Goal: Check status: Check status

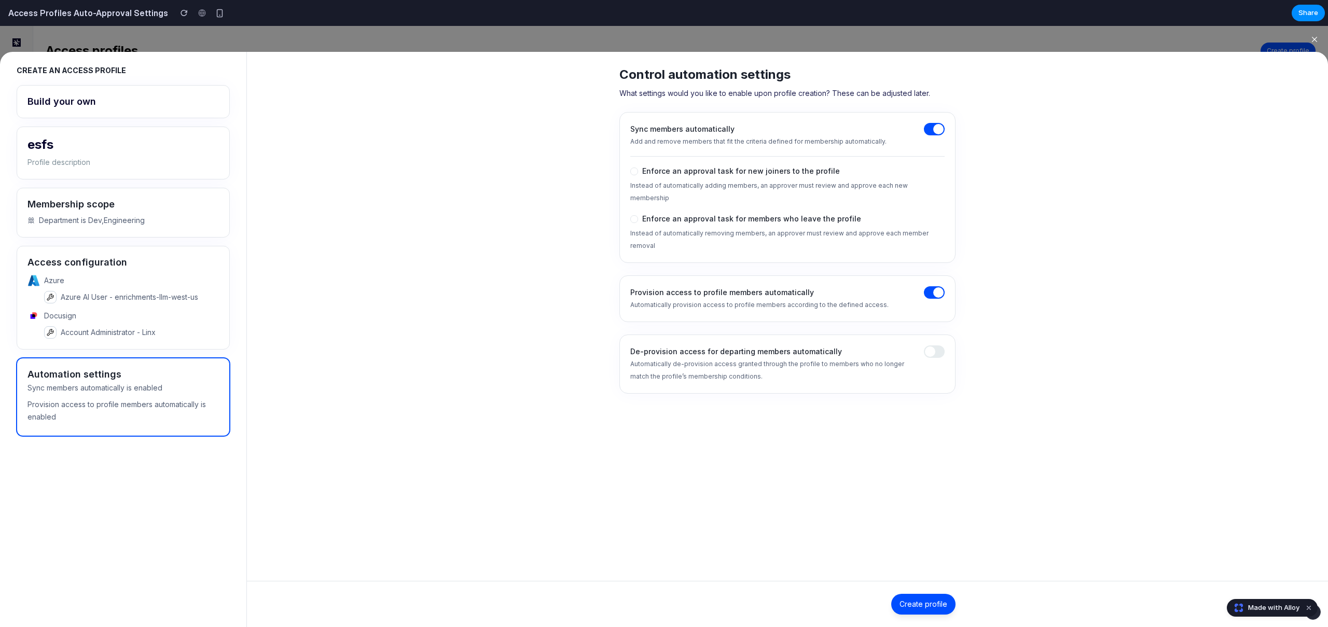
click at [939, 287] on span at bounding box center [938, 292] width 10 height 10
click at [1315, 40] on icon "button" at bounding box center [1314, 39] width 5 height 5
click at [92, 13] on h2 "Access Profiles Auto-Approval Settings" at bounding box center [86, 13] width 164 height 12
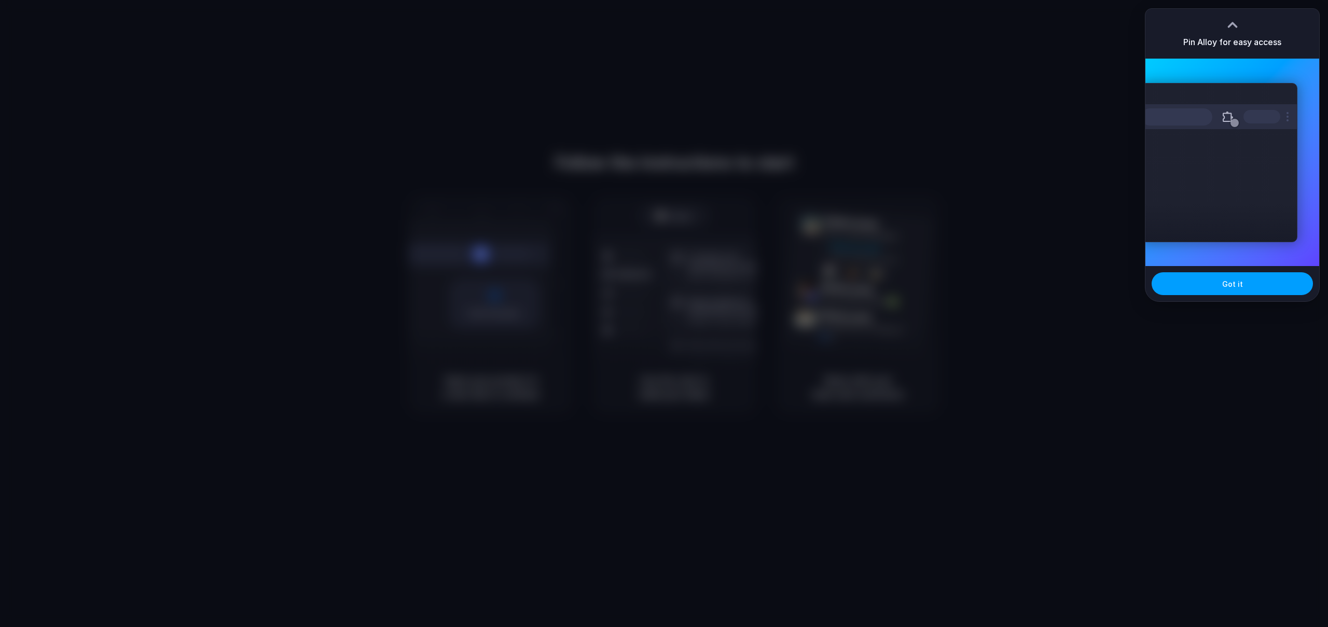
click at [1236, 286] on span "Got it" at bounding box center [1233, 284] width 21 height 11
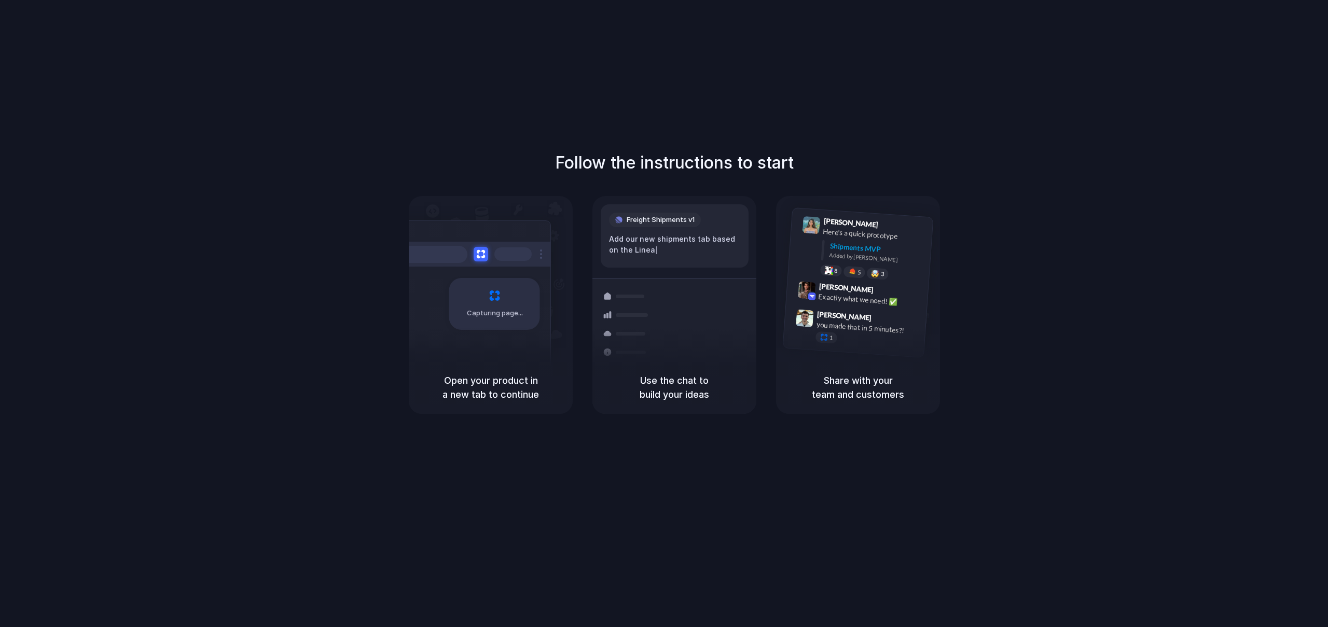
click at [784, 66] on div "Follow the instructions to start Capturing page Open your product in a new tab …" at bounding box center [674, 324] width 1349 height 648
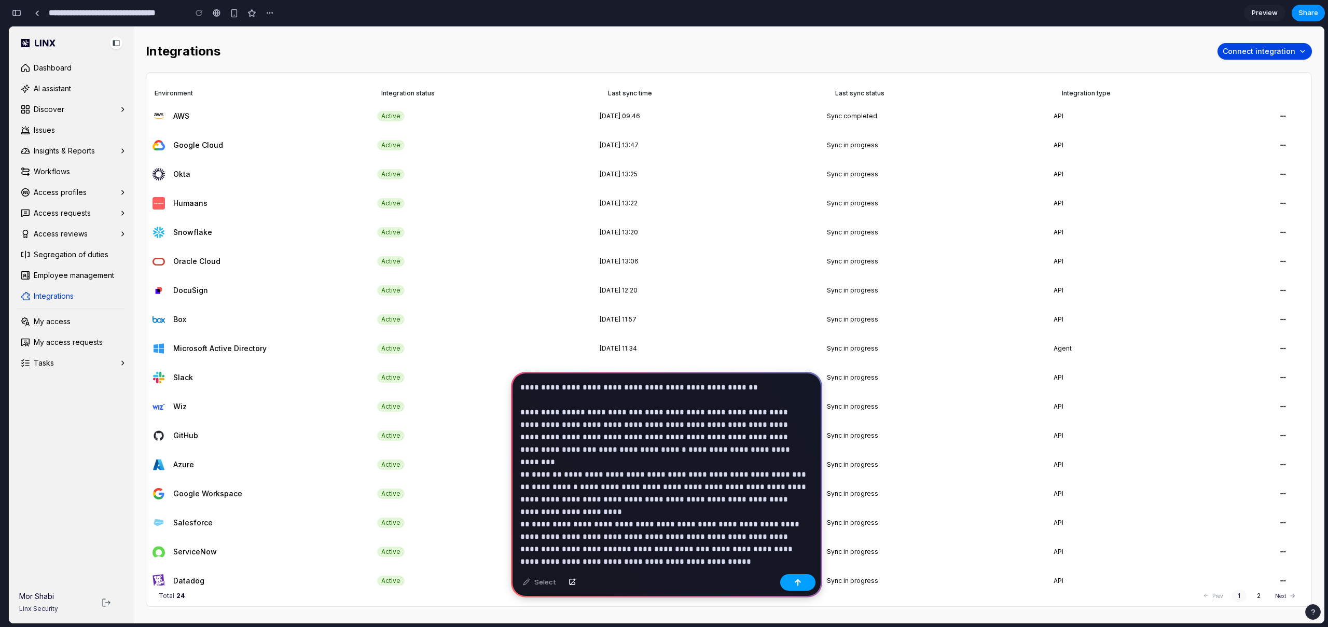
click at [788, 587] on button "button" at bounding box center [797, 582] width 35 height 17
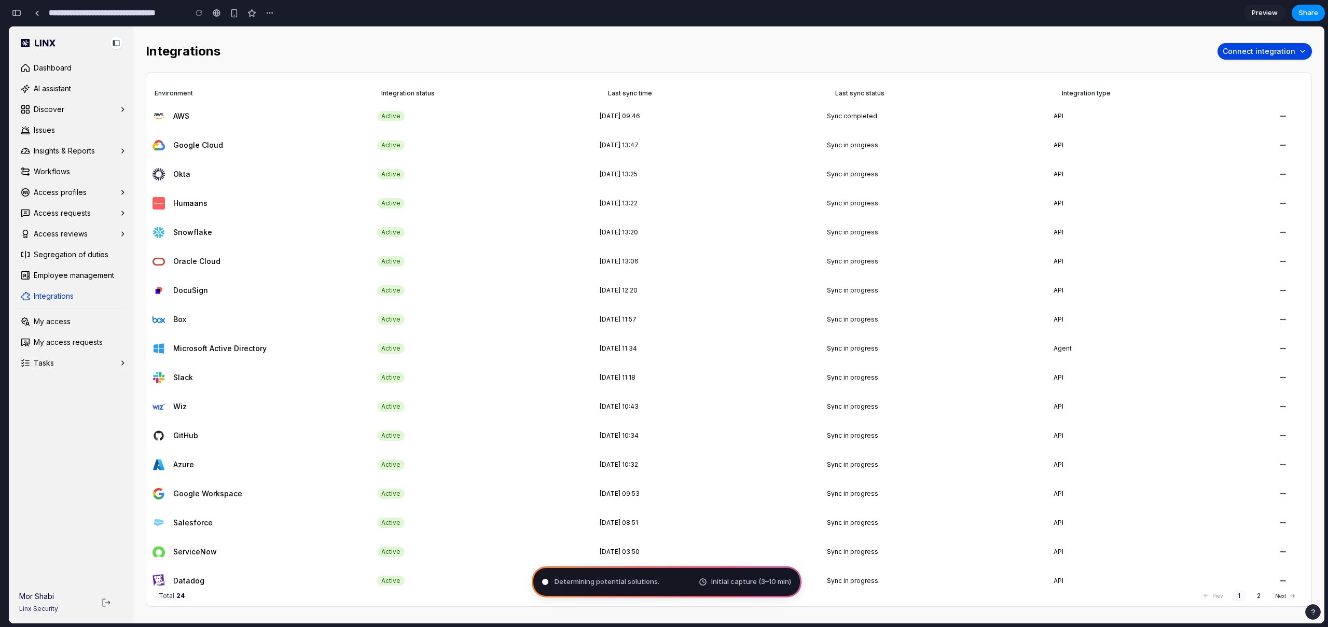
scroll to position [97, 0]
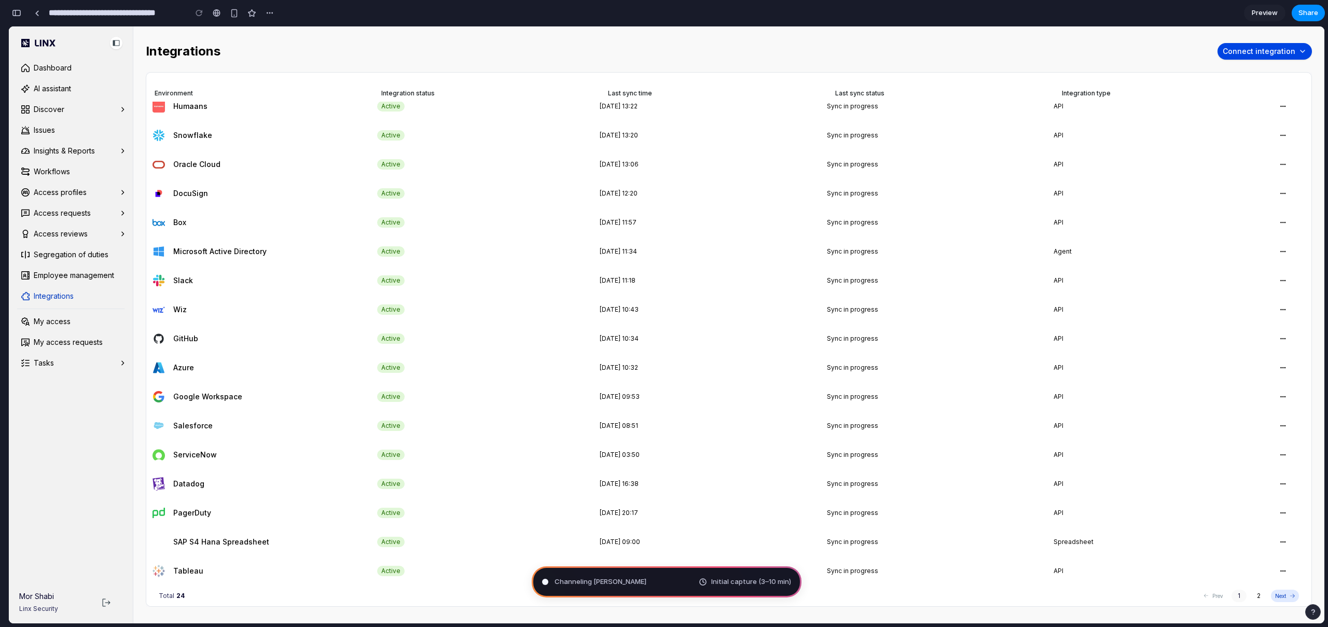
type input "**********"
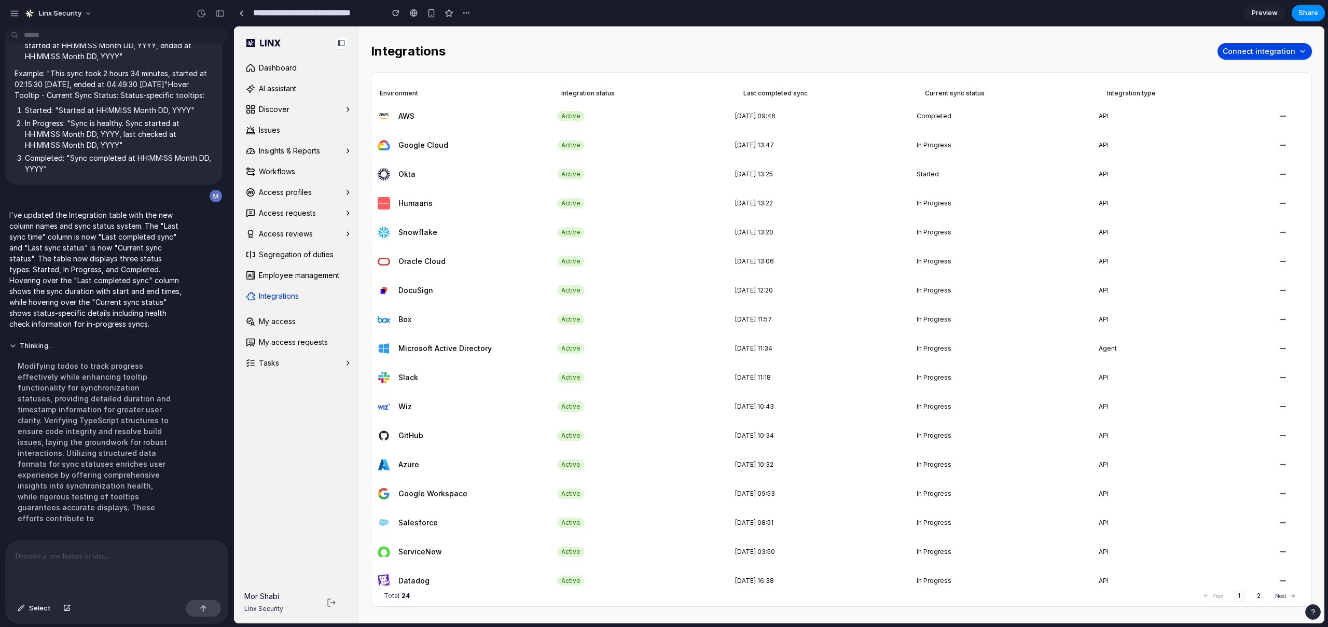
scroll to position [409, 0]
click at [1103, 133] on td "API" at bounding box center [1190, 145] width 182 height 29
click at [1015, 165] on div "Started" at bounding box center [1008, 174] width 182 height 21
click at [942, 119] on span "Completed" at bounding box center [934, 116] width 35 height 12
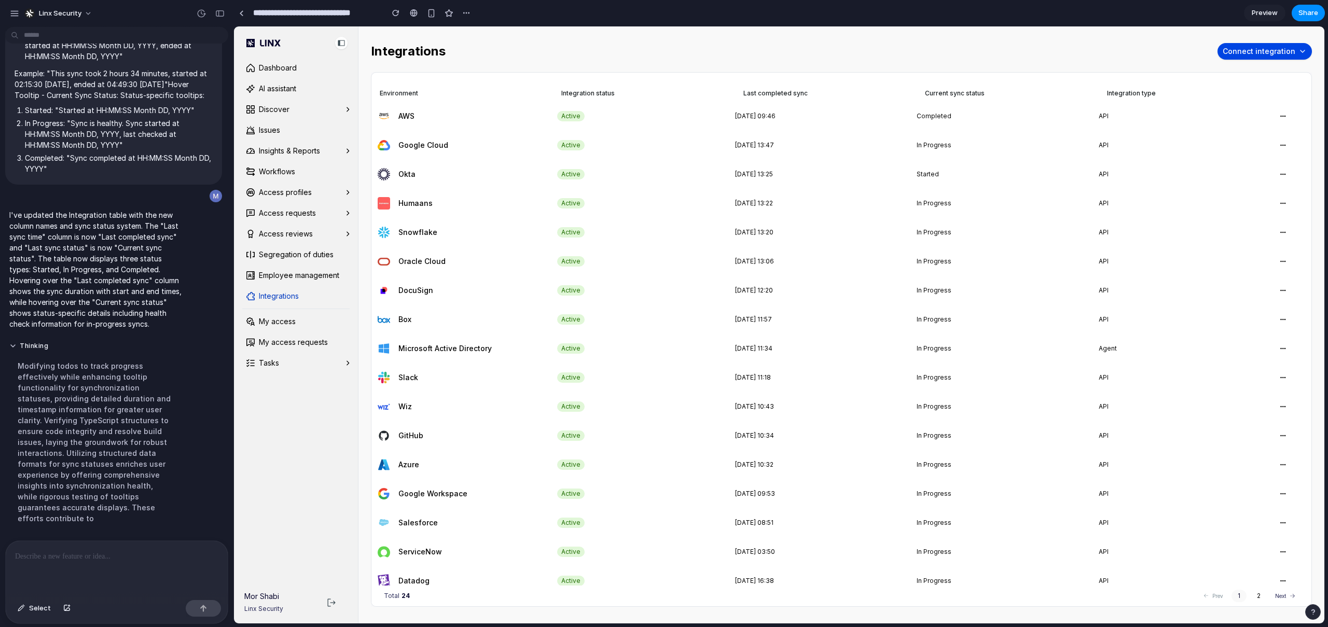
click at [928, 143] on span "In Progress" at bounding box center [934, 145] width 35 height 12
click at [767, 114] on time "[DATE] 09:46" at bounding box center [755, 116] width 40 height 8
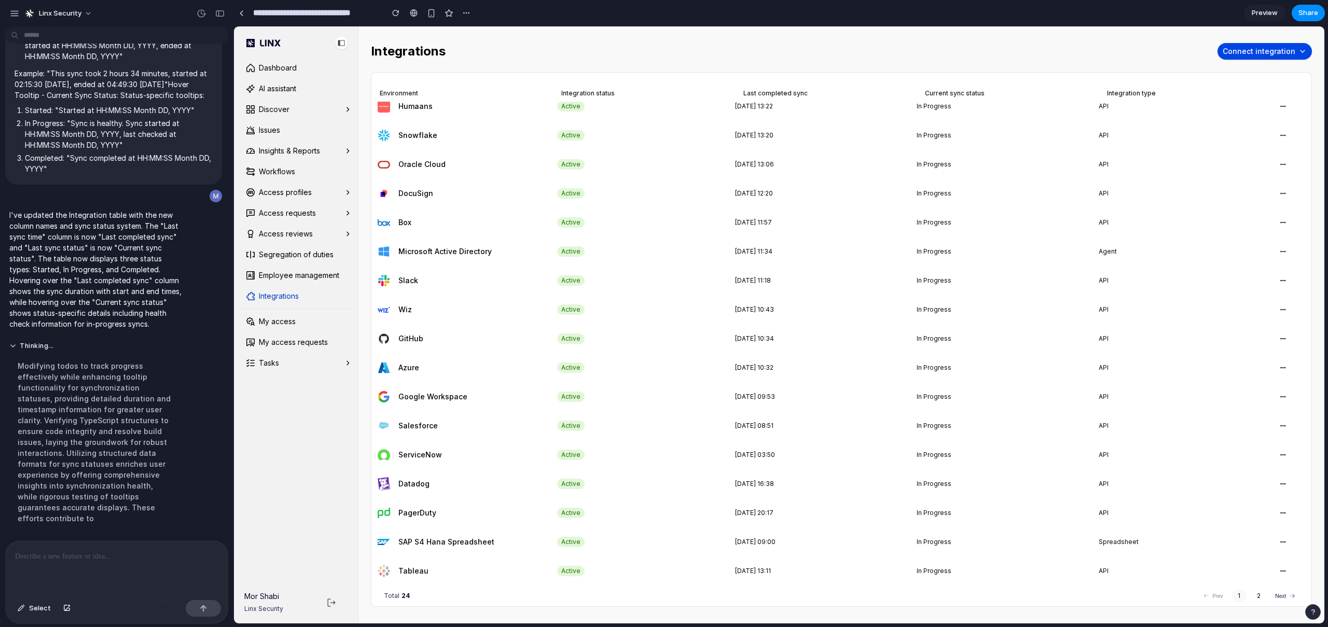
scroll to position [0, 0]
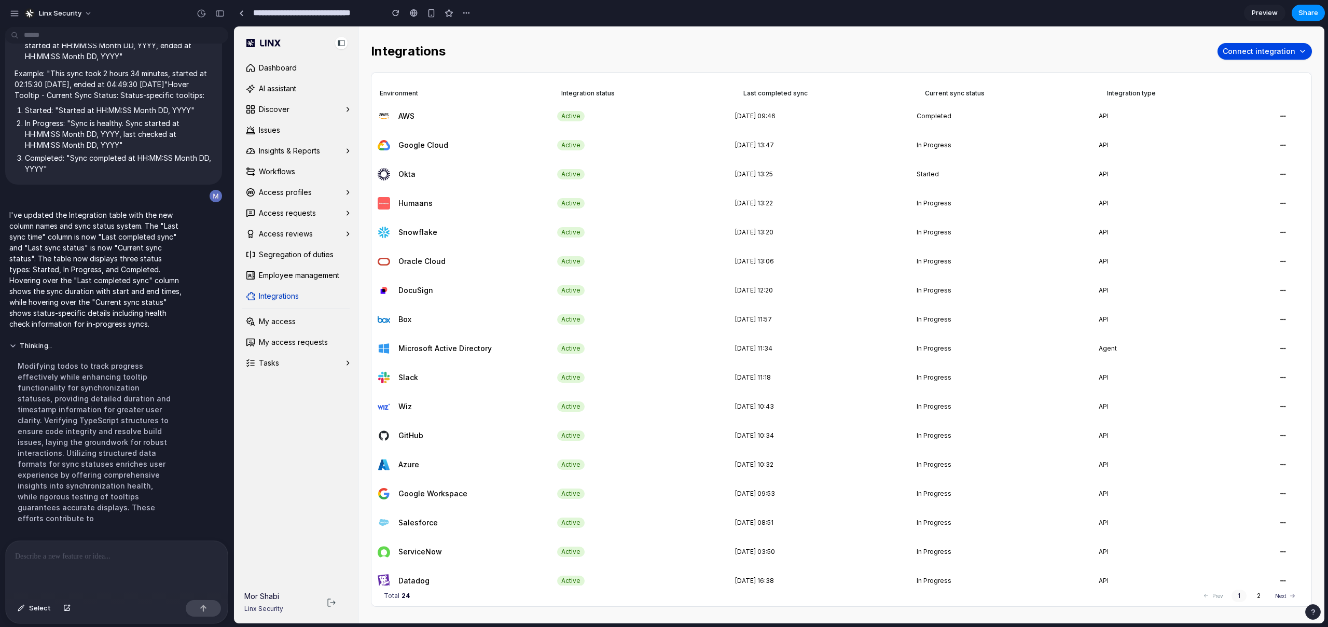
click at [773, 289] on time "[DATE] 12:20" at bounding box center [754, 290] width 38 height 8
click at [789, 329] on div "[DATE] 11:57" at bounding box center [826, 319] width 182 height 21
click at [930, 288] on span "In Progress" at bounding box center [934, 290] width 35 height 12
